Goal: Navigation & Orientation: Find specific page/section

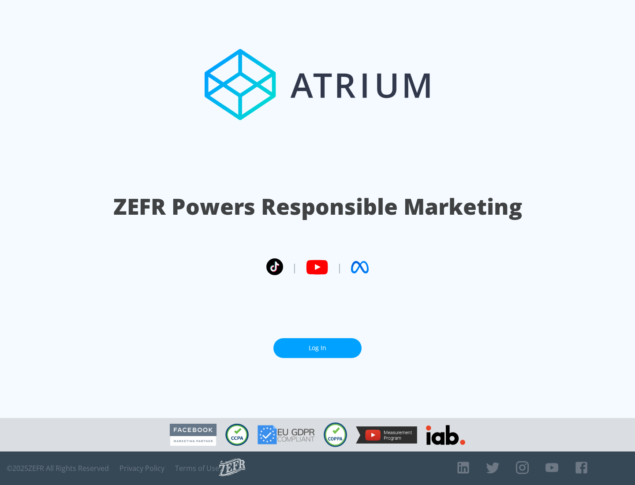
click at [318, 348] on link "Log In" at bounding box center [318, 348] width 88 height 20
